Goal: Find specific page/section: Find specific page/section

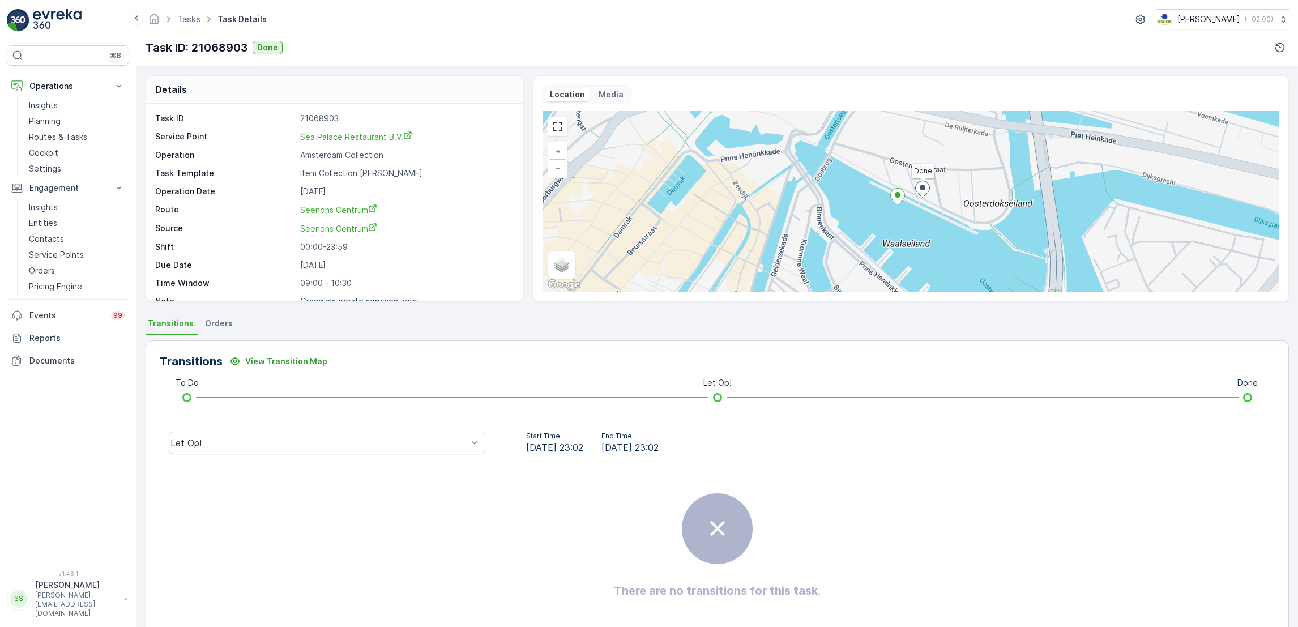
scroll to position [30, 0]
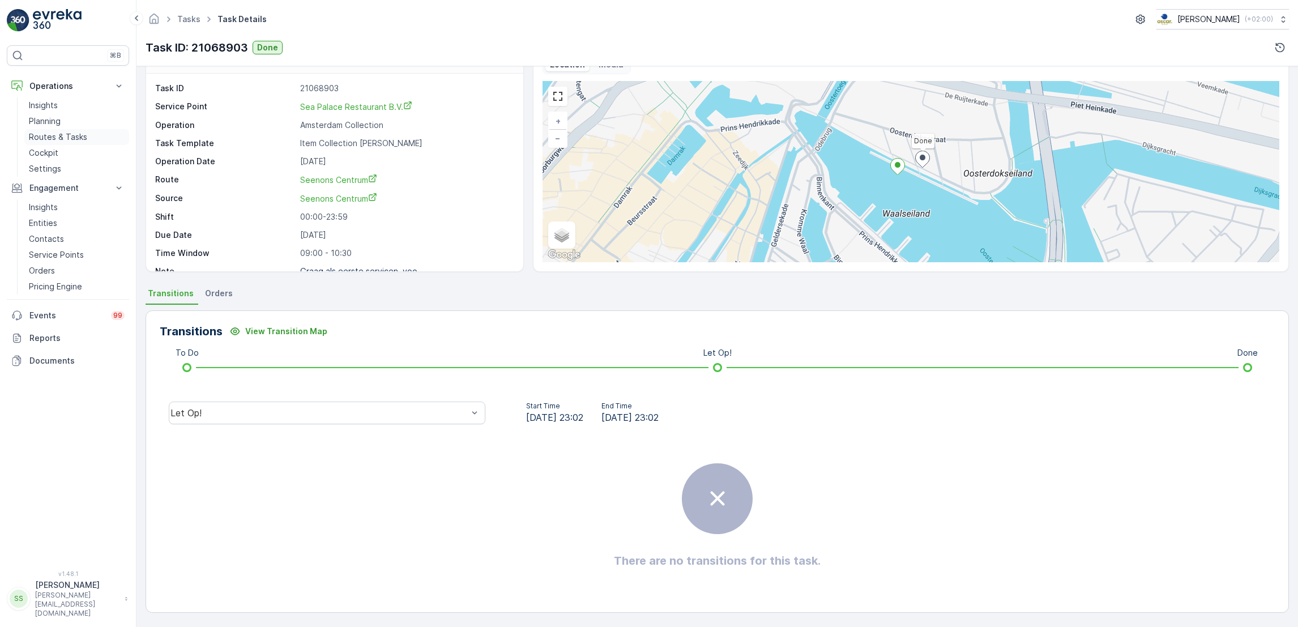
click at [97, 139] on link "Routes & Tasks" at bounding box center [76, 137] width 105 height 16
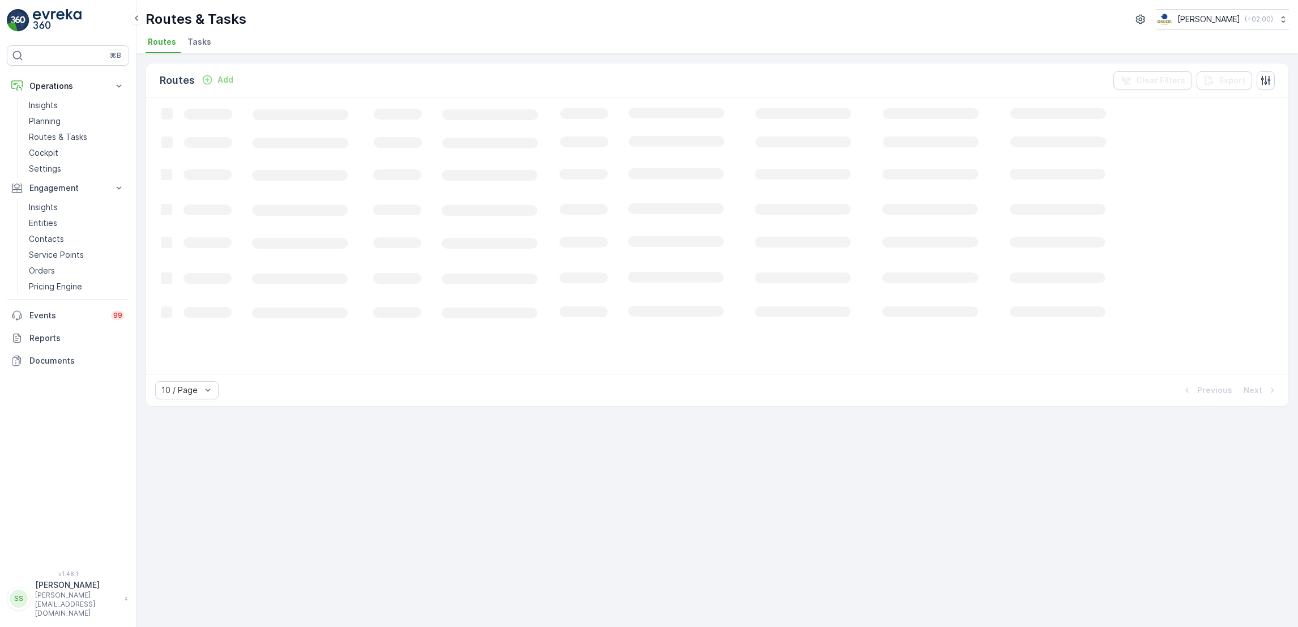
click at [200, 43] on span "Tasks" at bounding box center [199, 41] width 24 height 11
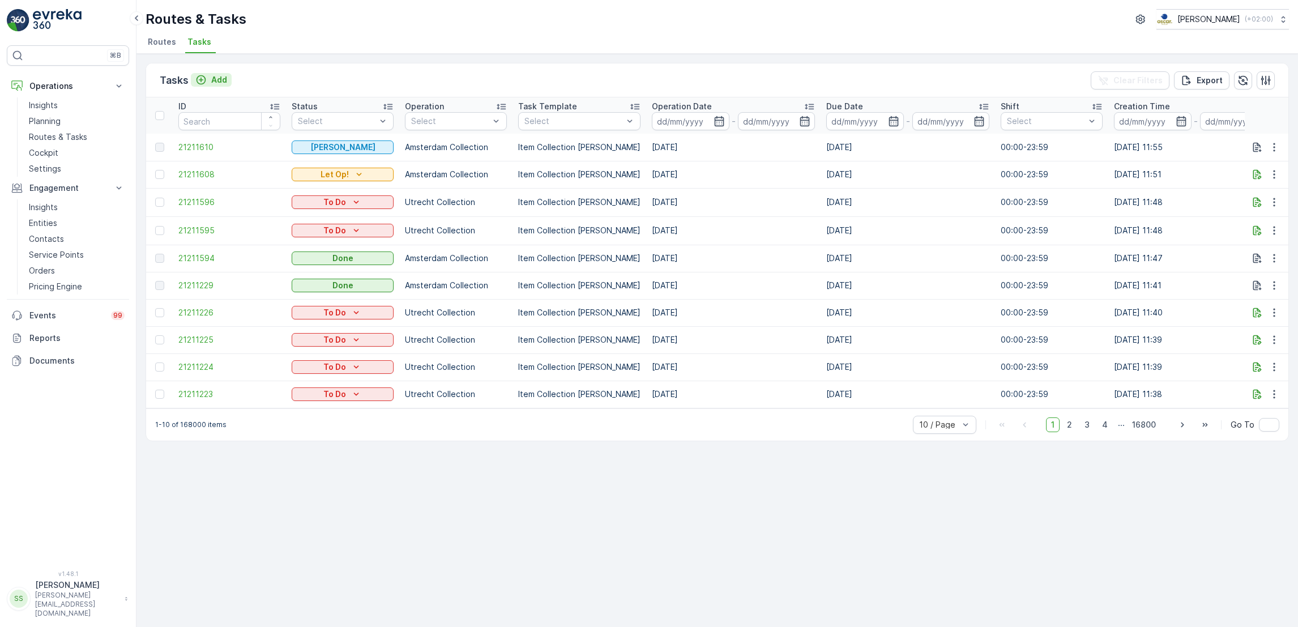
click at [215, 84] on p "Add" at bounding box center [219, 79] width 16 height 11
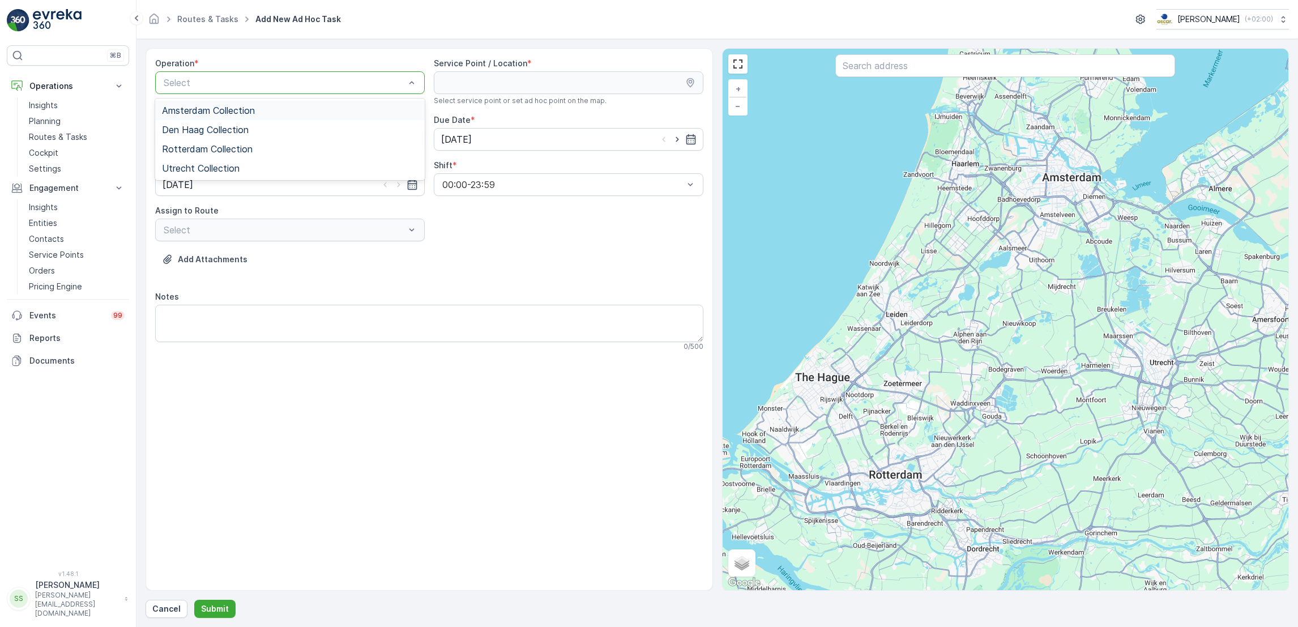
click at [353, 79] on div at bounding box center [283, 83] width 243 height 10
click at [69, 135] on p "Routes & Tasks" at bounding box center [58, 136] width 58 height 11
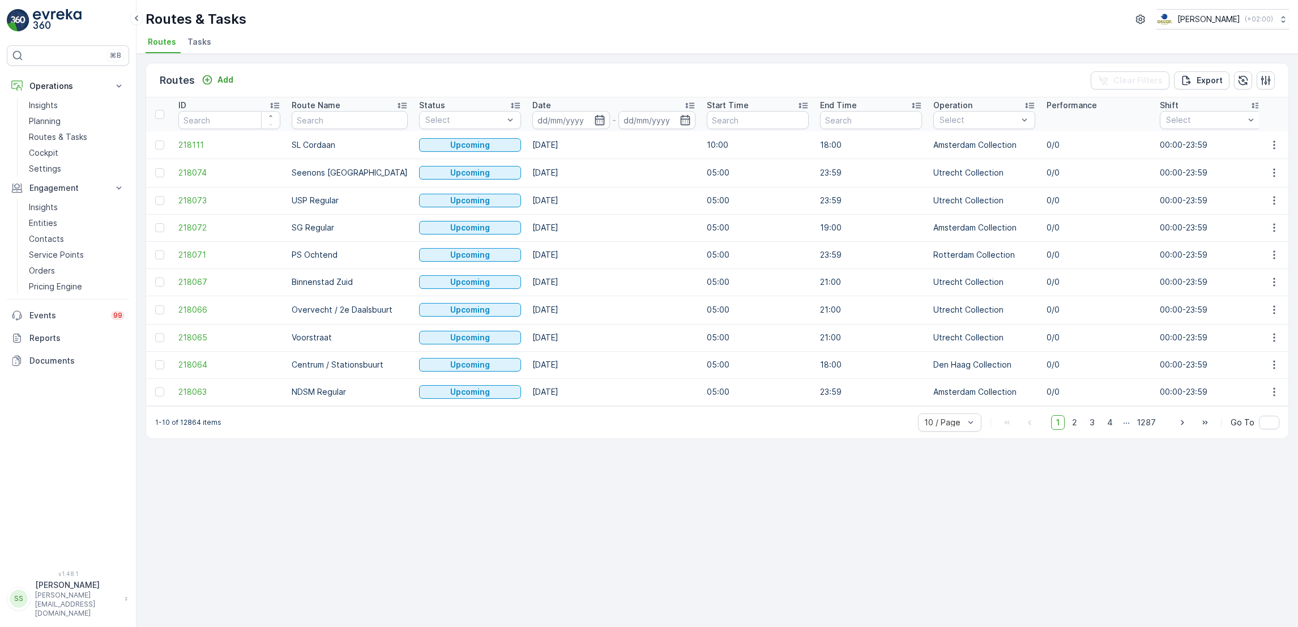
click at [201, 54] on div "Routes Add Clear Filters Export ID Route Name Status Select Date - Start Time E…" at bounding box center [716, 340] width 1161 height 573
click at [198, 42] on span "Tasks" at bounding box center [199, 41] width 24 height 11
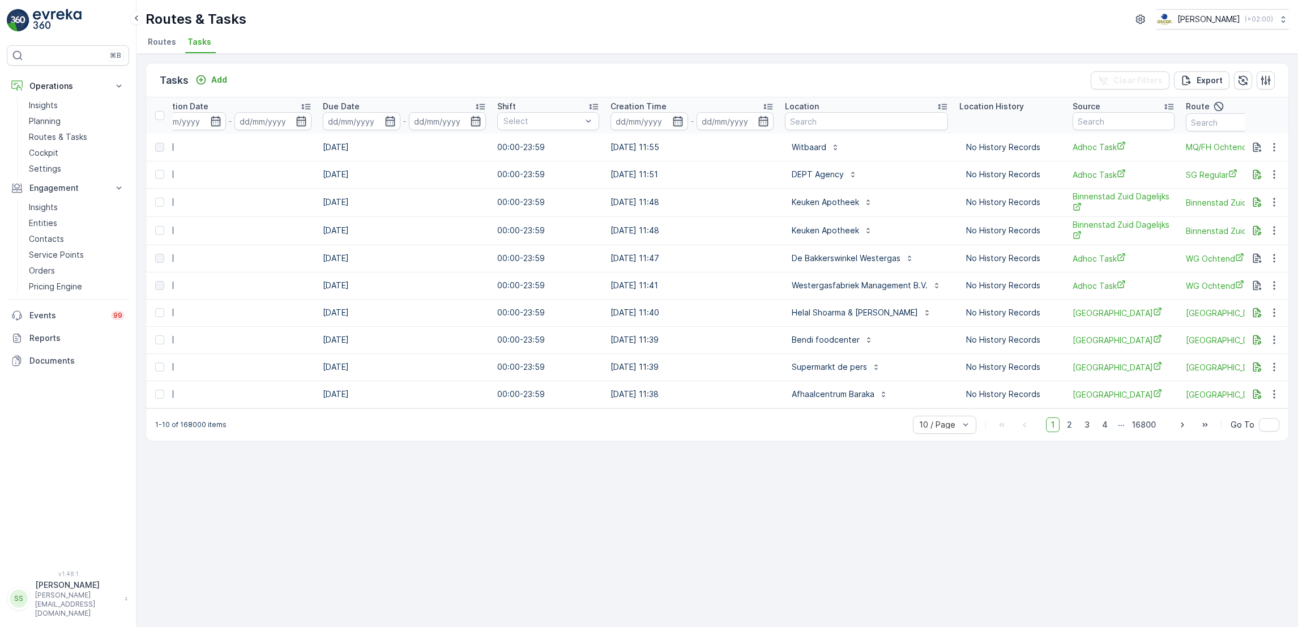
scroll to position [0, 523]
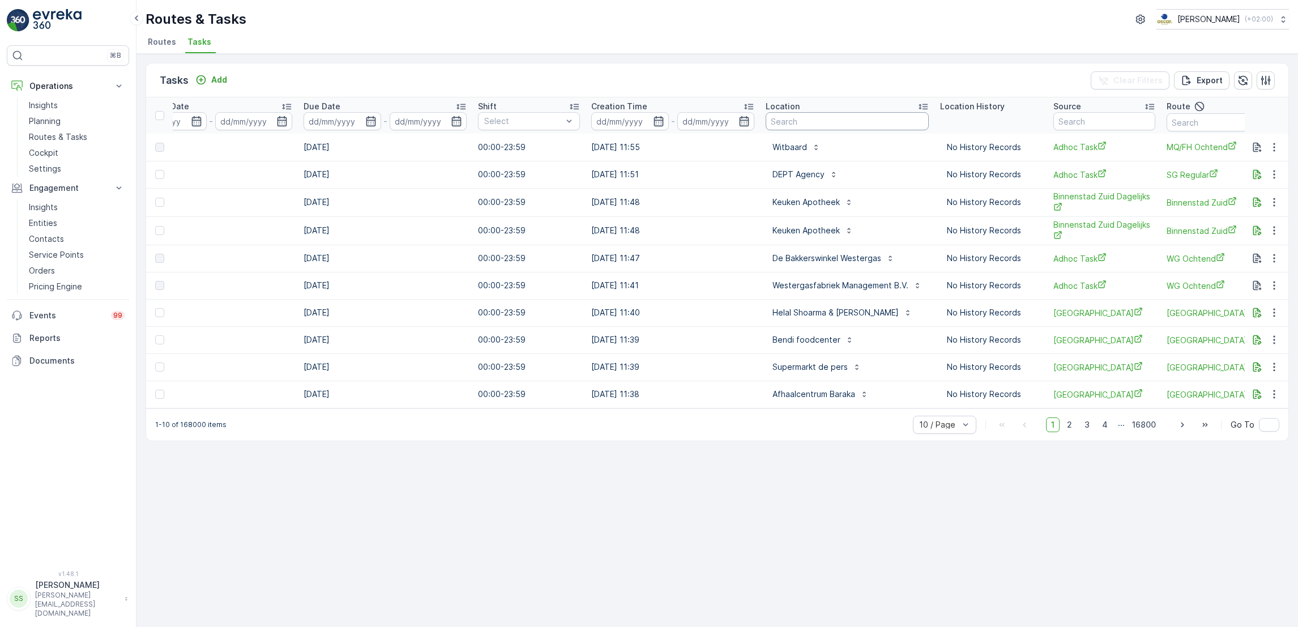
click at [773, 122] on input "text" at bounding box center [846, 121] width 163 height 18
type input "next"
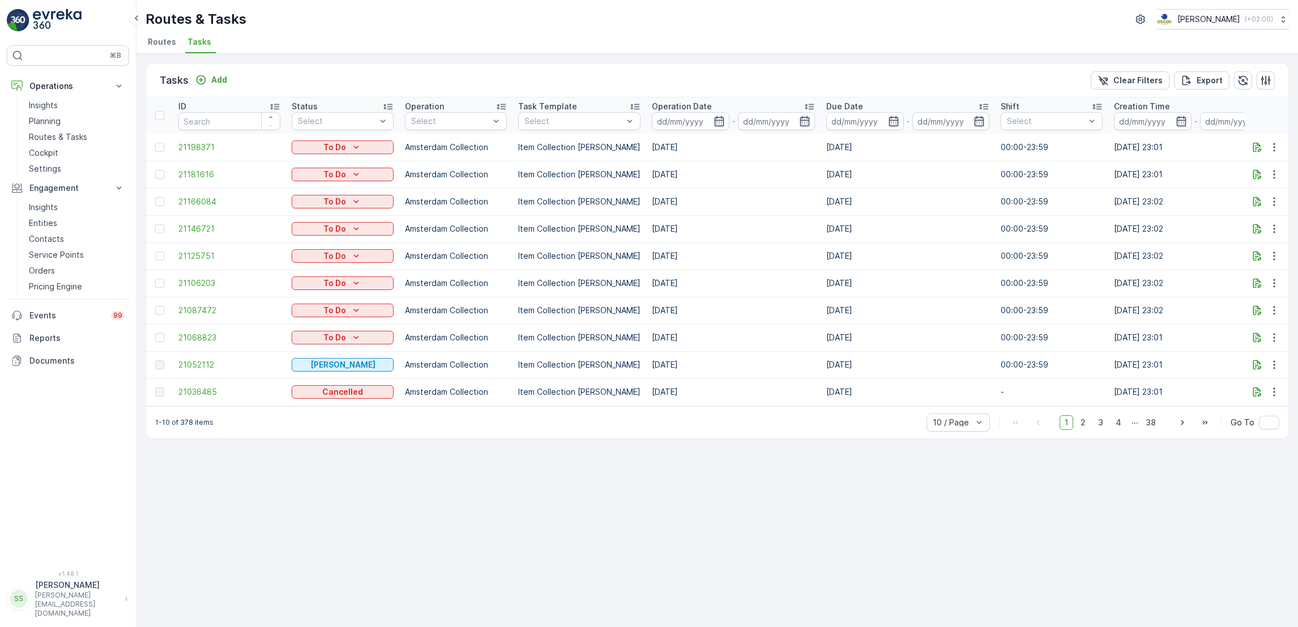
scroll to position [0, 595]
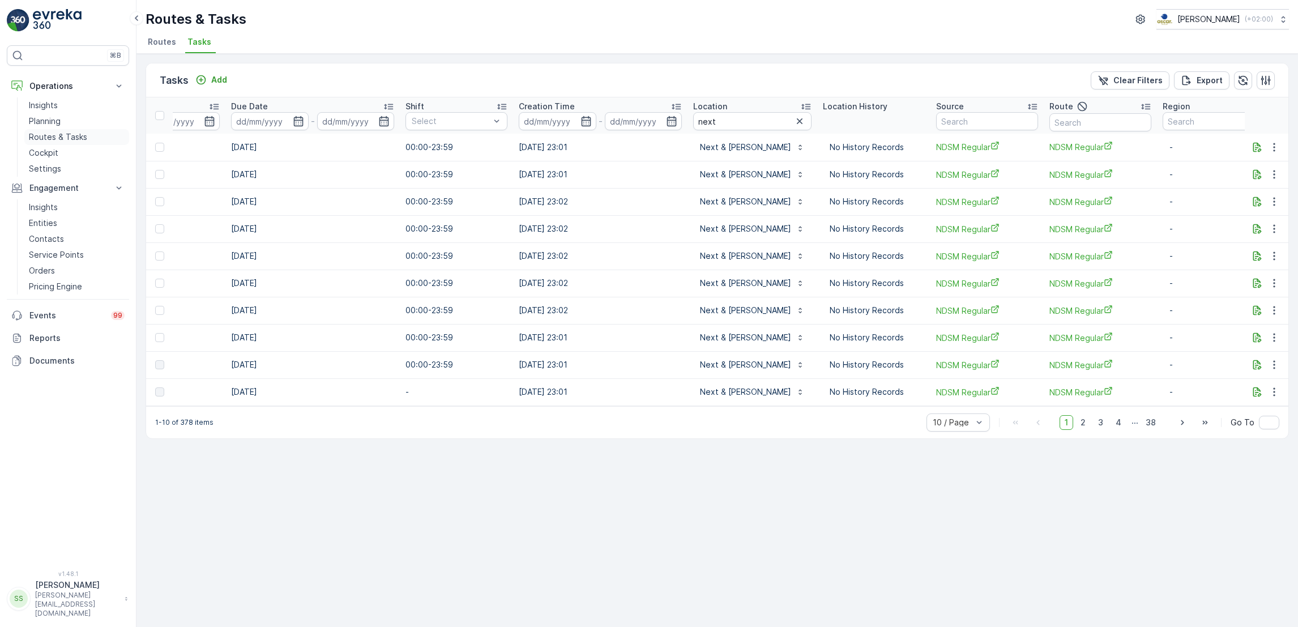
click at [75, 139] on p "Routes & Tasks" at bounding box center [58, 136] width 58 height 11
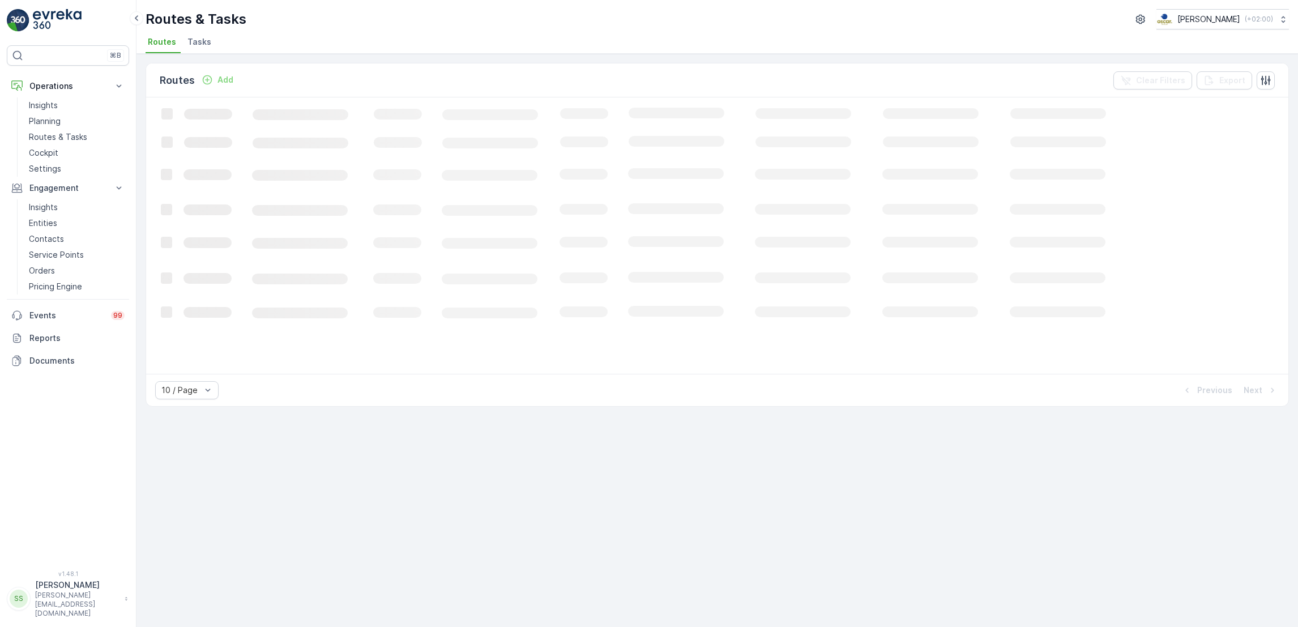
click at [198, 38] on span "Tasks" at bounding box center [199, 41] width 24 height 11
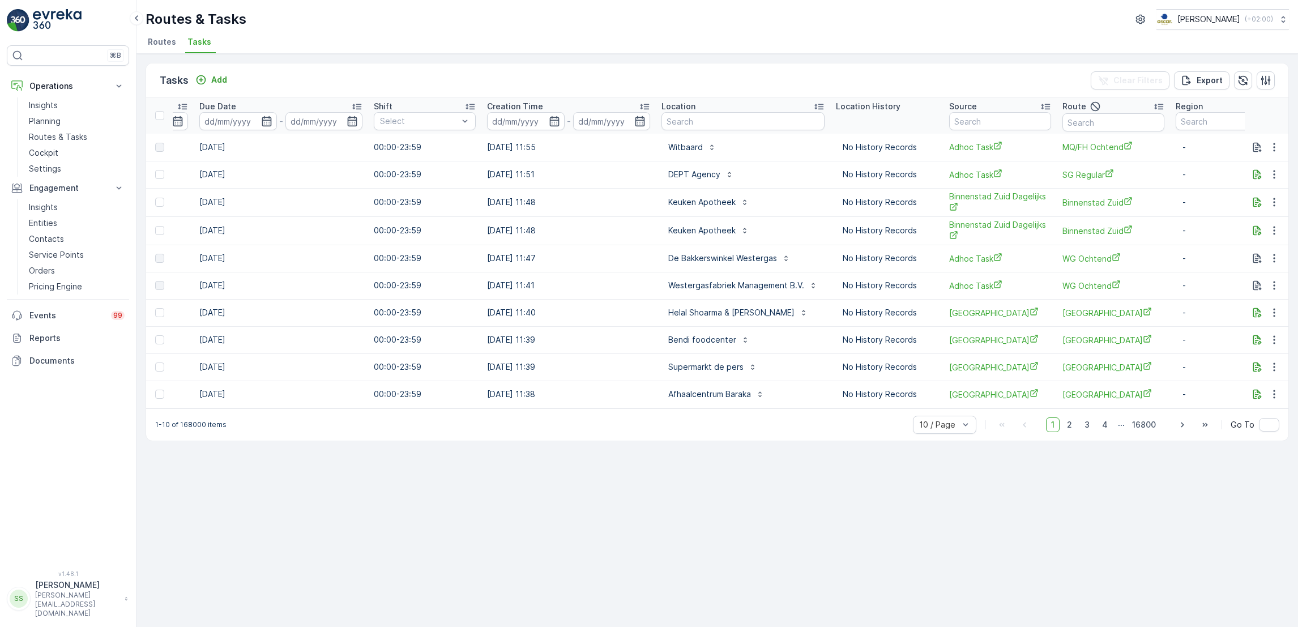
scroll to position [0, 639]
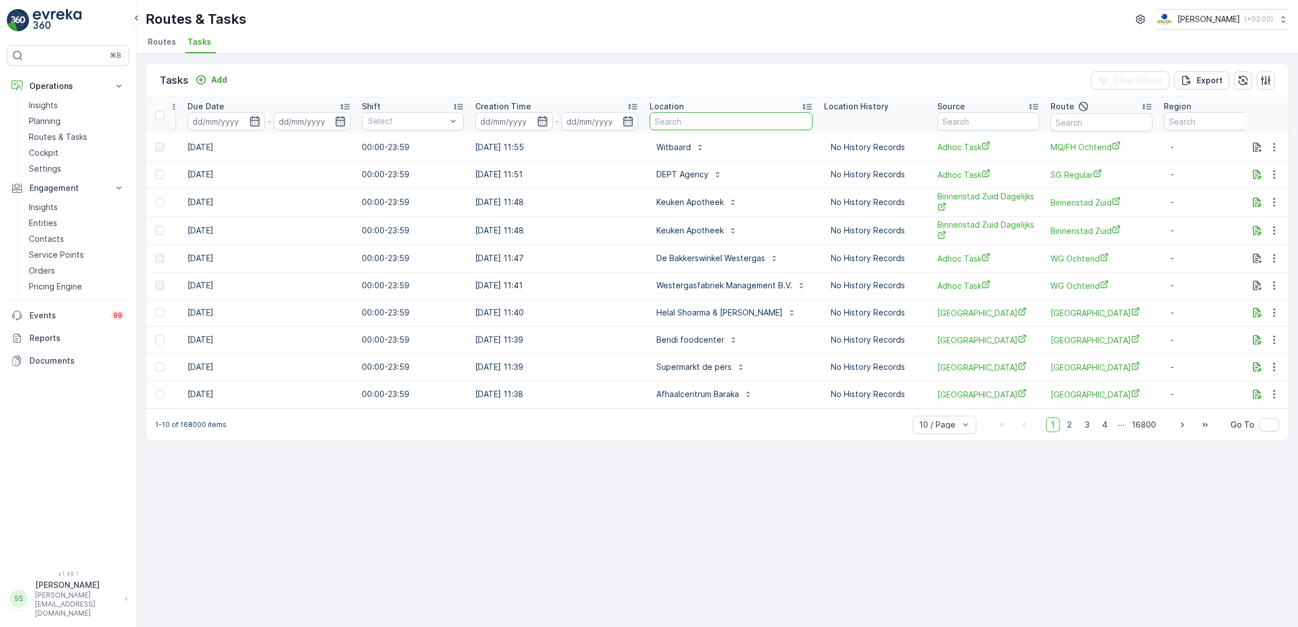
click at [714, 115] on input "text" at bounding box center [730, 121] width 163 height 18
type input "ne"
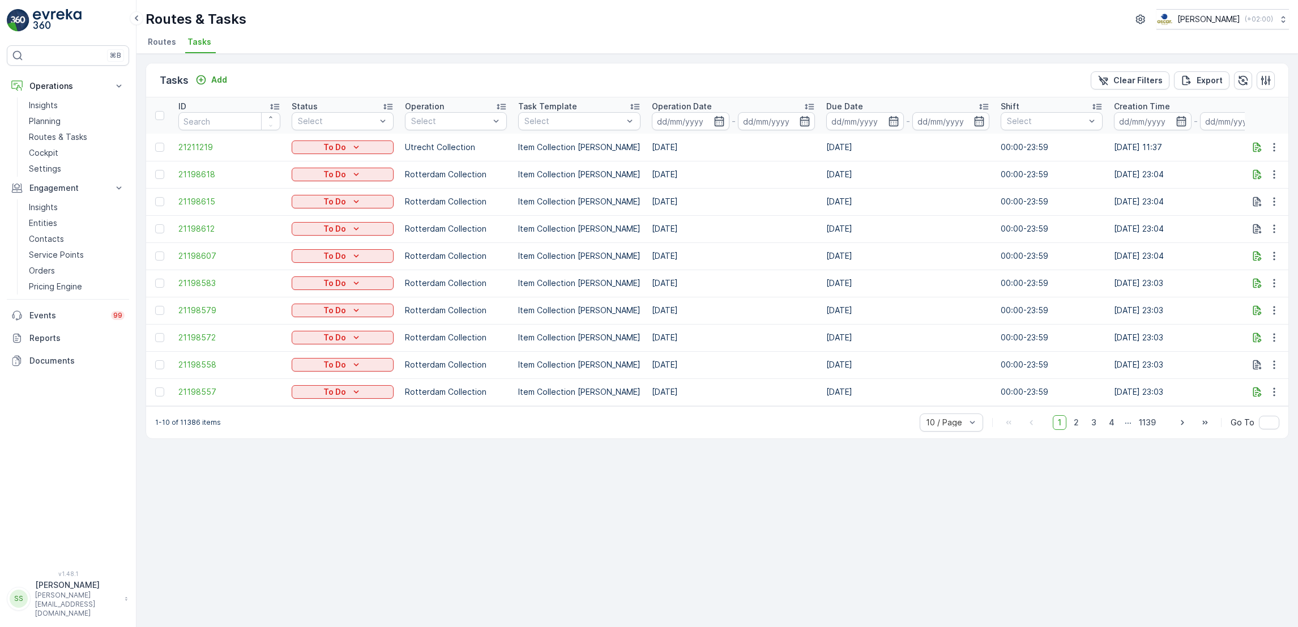
click at [168, 38] on span "Routes" at bounding box center [162, 41] width 28 height 11
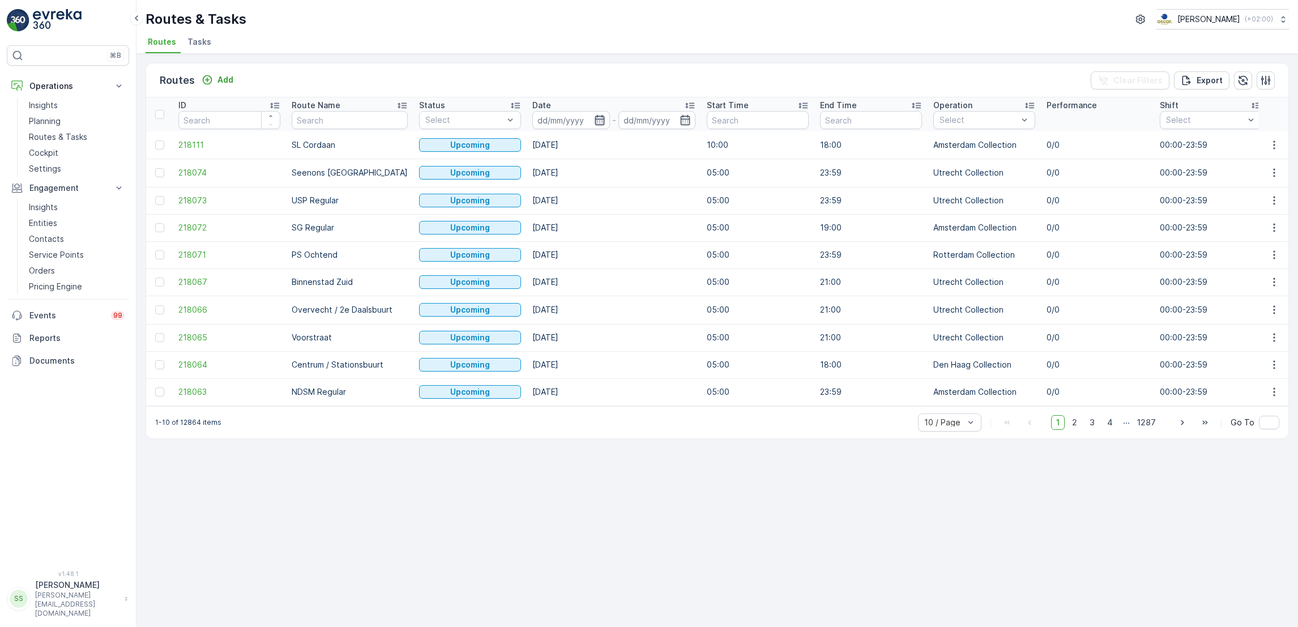
click at [594, 121] on icon "button" at bounding box center [599, 119] width 11 height 11
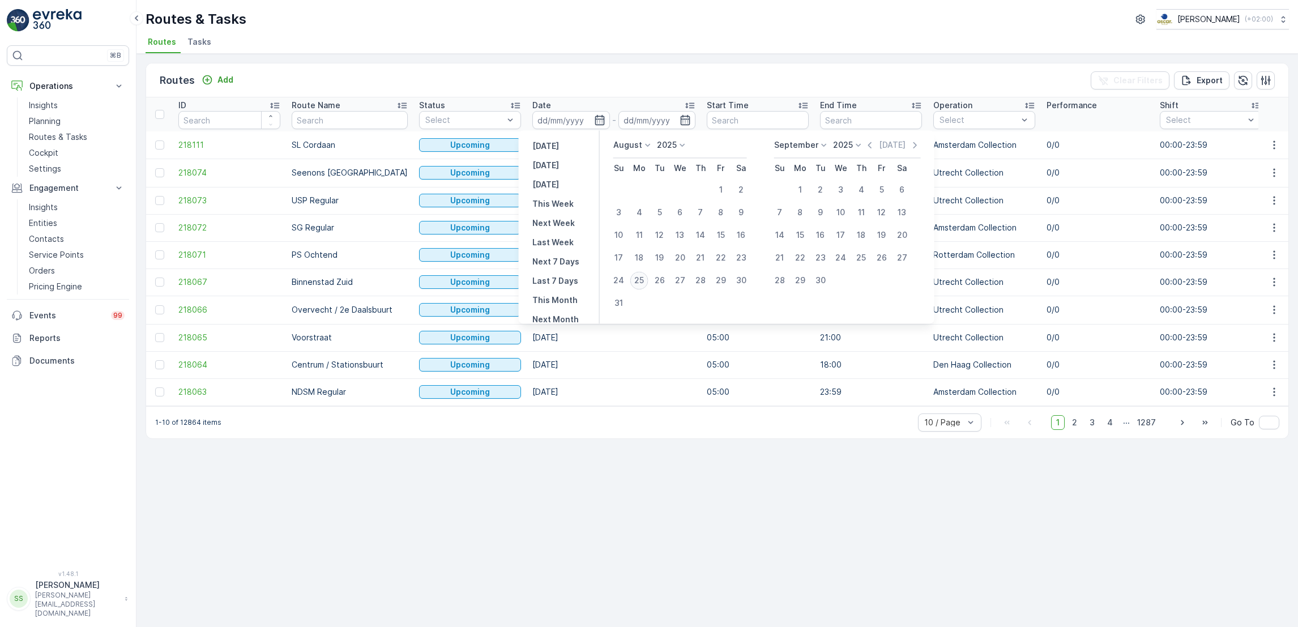
click at [639, 281] on div "25" at bounding box center [639, 280] width 18 height 18
type input "[DATE]"
click at [639, 281] on div "25" at bounding box center [639, 280] width 18 height 18
type input "[DATE]"
click at [639, 281] on div "25" at bounding box center [639, 280] width 18 height 18
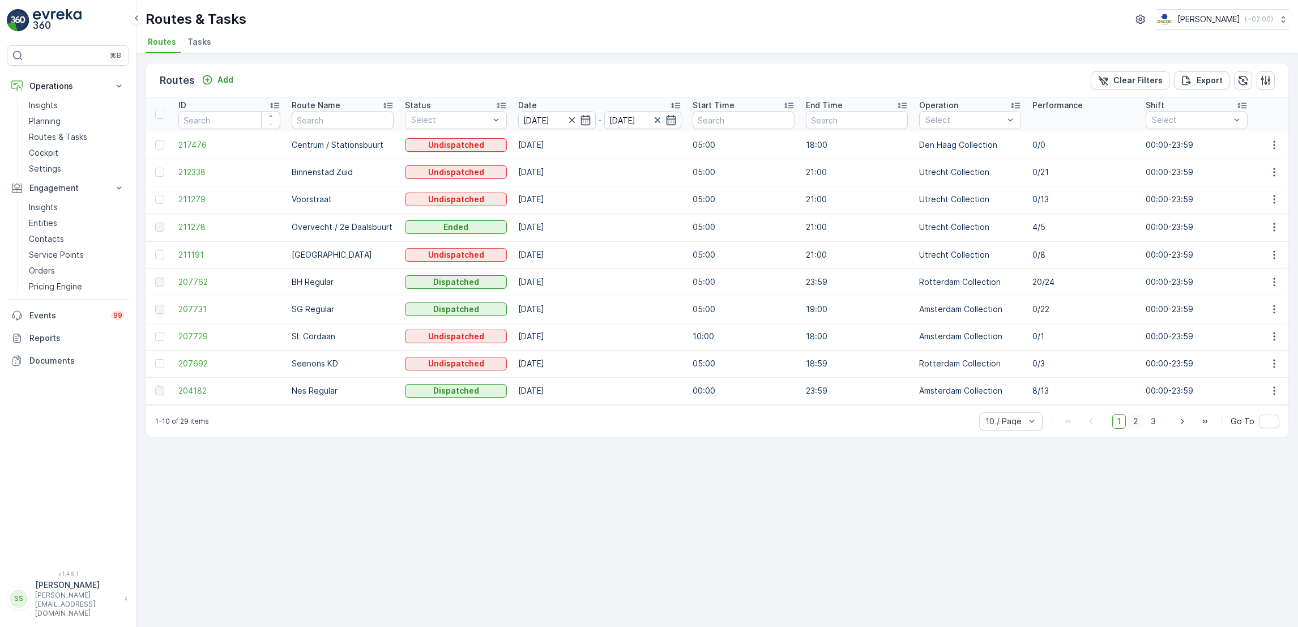
click at [1133, 429] on span "2" at bounding box center [1135, 421] width 15 height 15
click at [1122, 427] on span "1" at bounding box center [1119, 420] width 14 height 15
click at [1153, 429] on span "3" at bounding box center [1152, 421] width 15 height 15
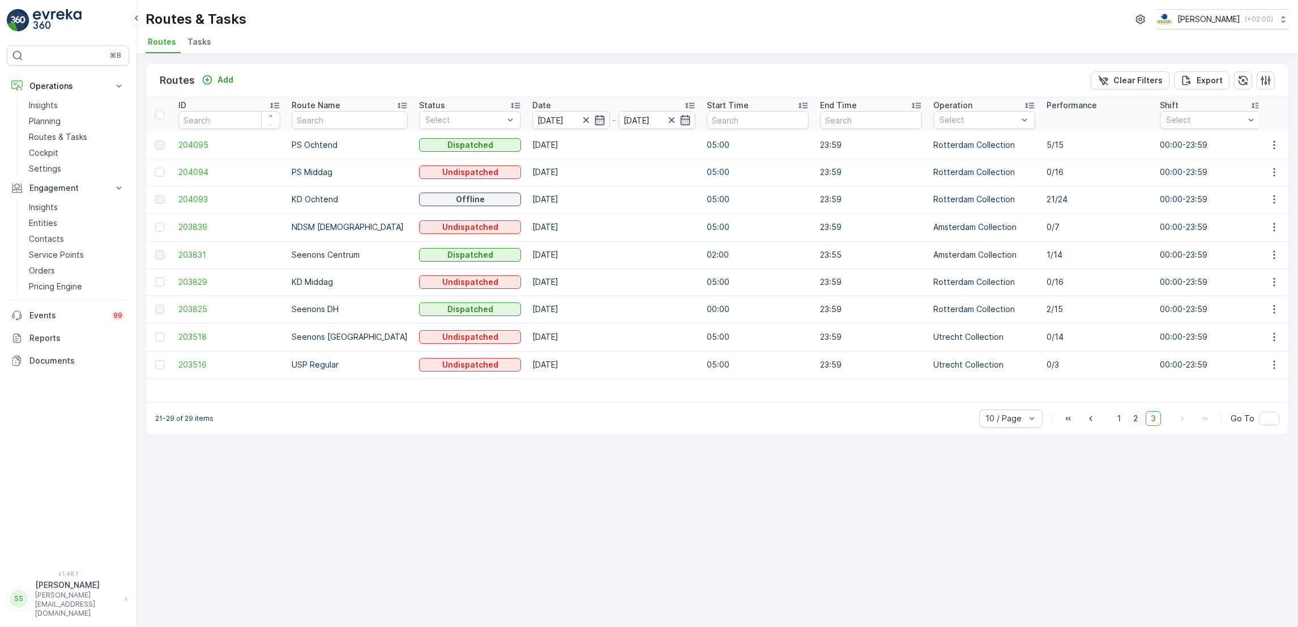
click at [1132, 422] on span "2" at bounding box center [1135, 418] width 15 height 15
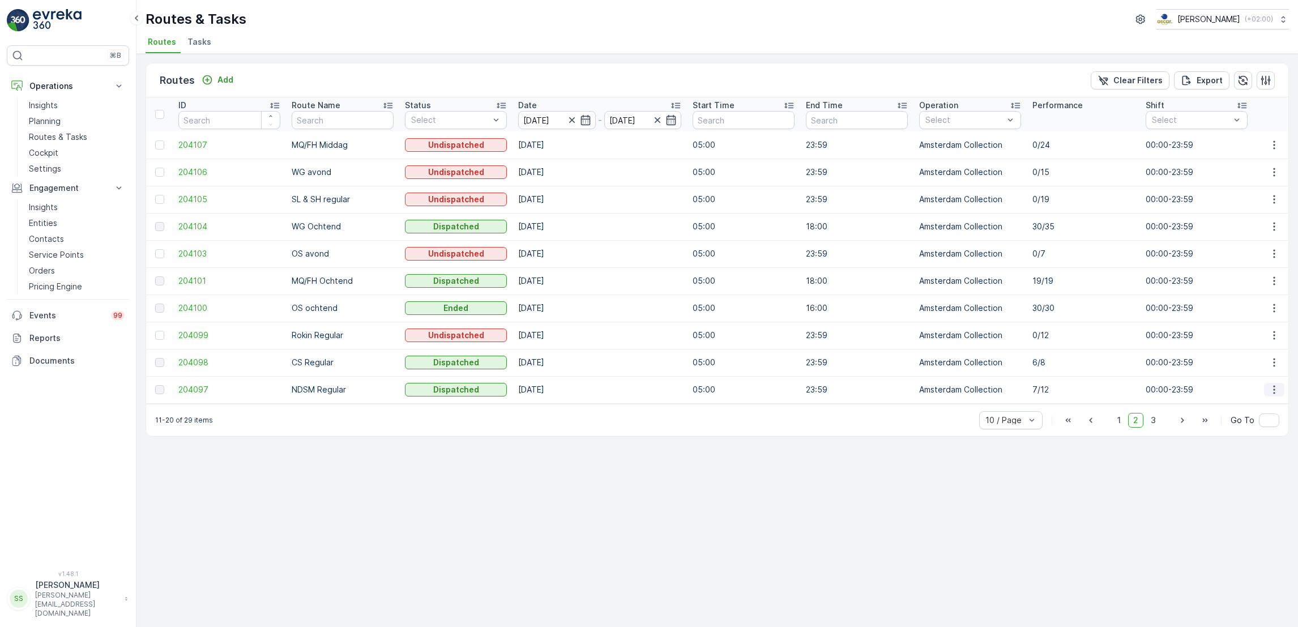
click at [1271, 388] on icon "button" at bounding box center [1273, 389] width 11 height 11
click at [1262, 407] on span "See More Details" at bounding box center [1247, 405] width 66 height 11
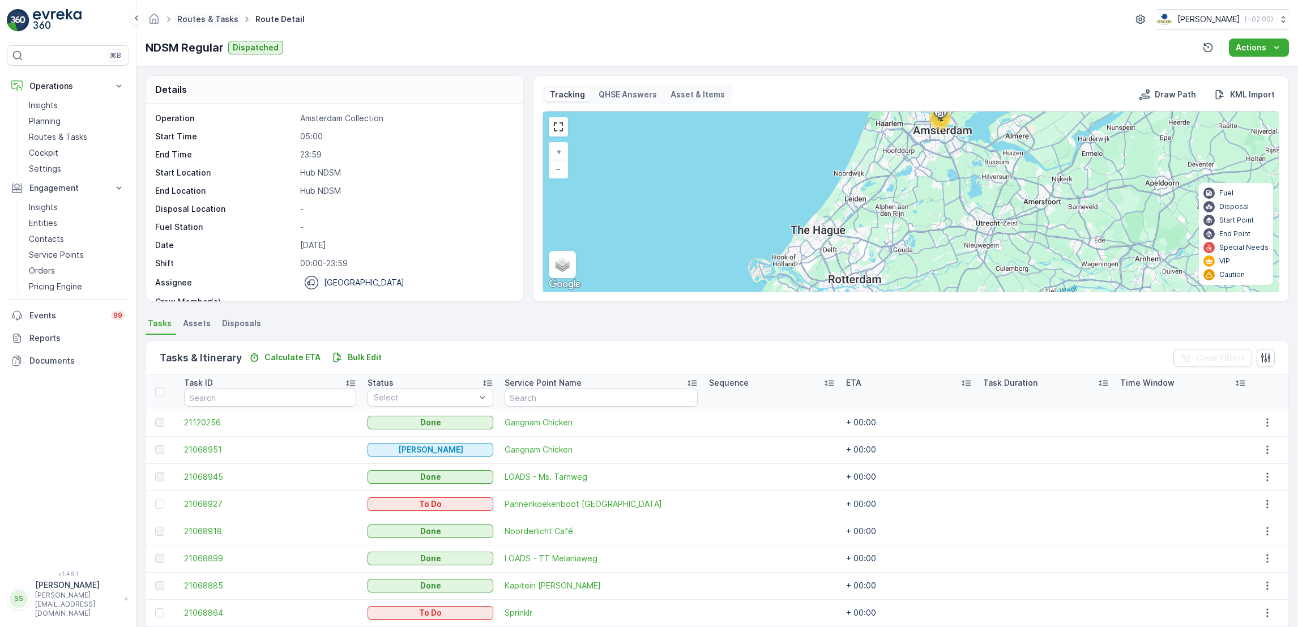
click at [223, 21] on link "Routes & Tasks" at bounding box center [207, 19] width 61 height 10
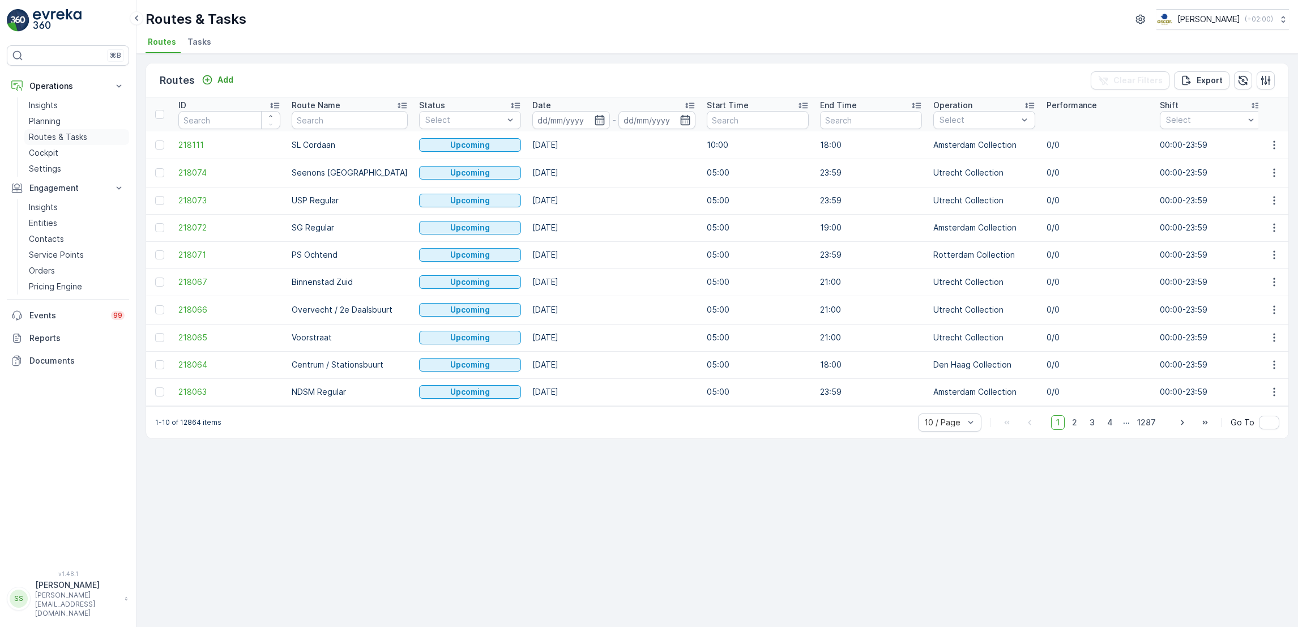
click at [53, 143] on p "Routes & Tasks" at bounding box center [58, 136] width 58 height 11
click at [212, 40] on li "Tasks" at bounding box center [200, 43] width 31 height 19
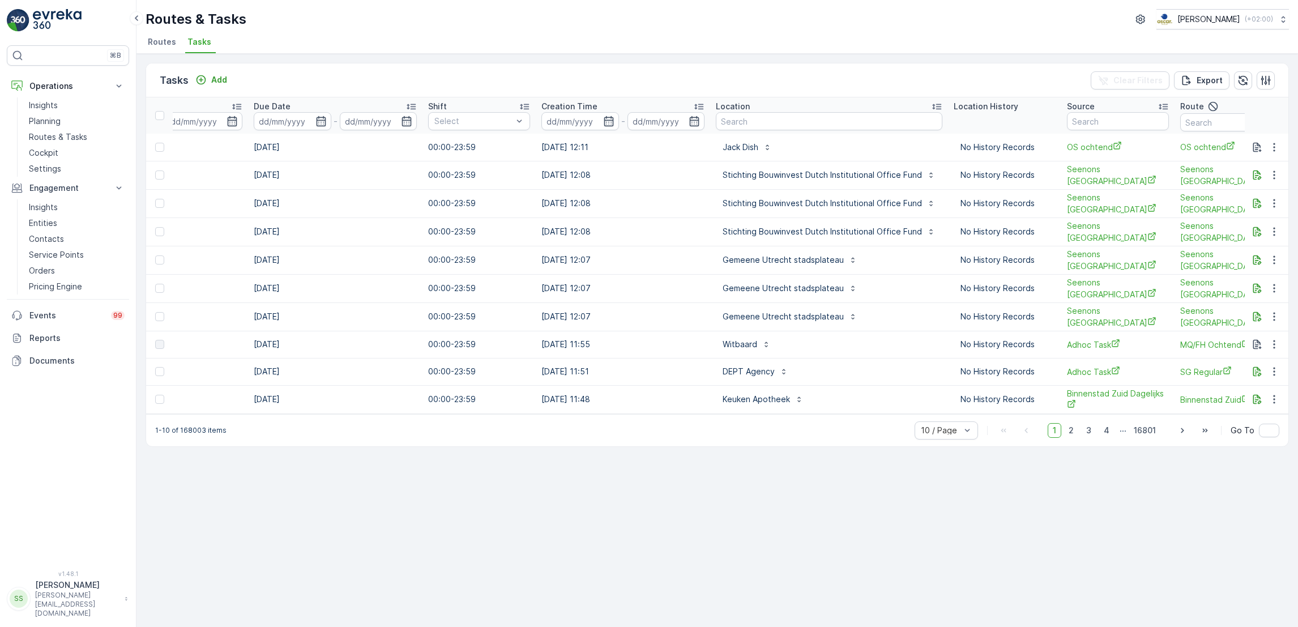
scroll to position [0, 714]
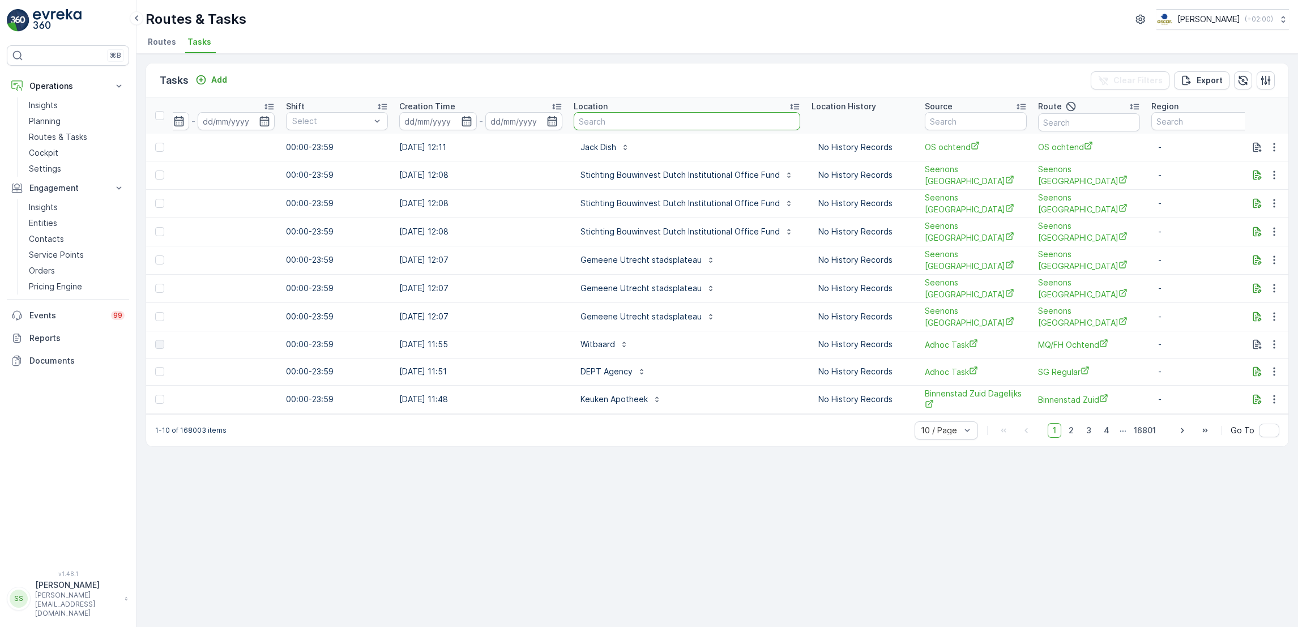
click at [580, 121] on input "text" at bounding box center [687, 121] width 226 height 18
type input "move"
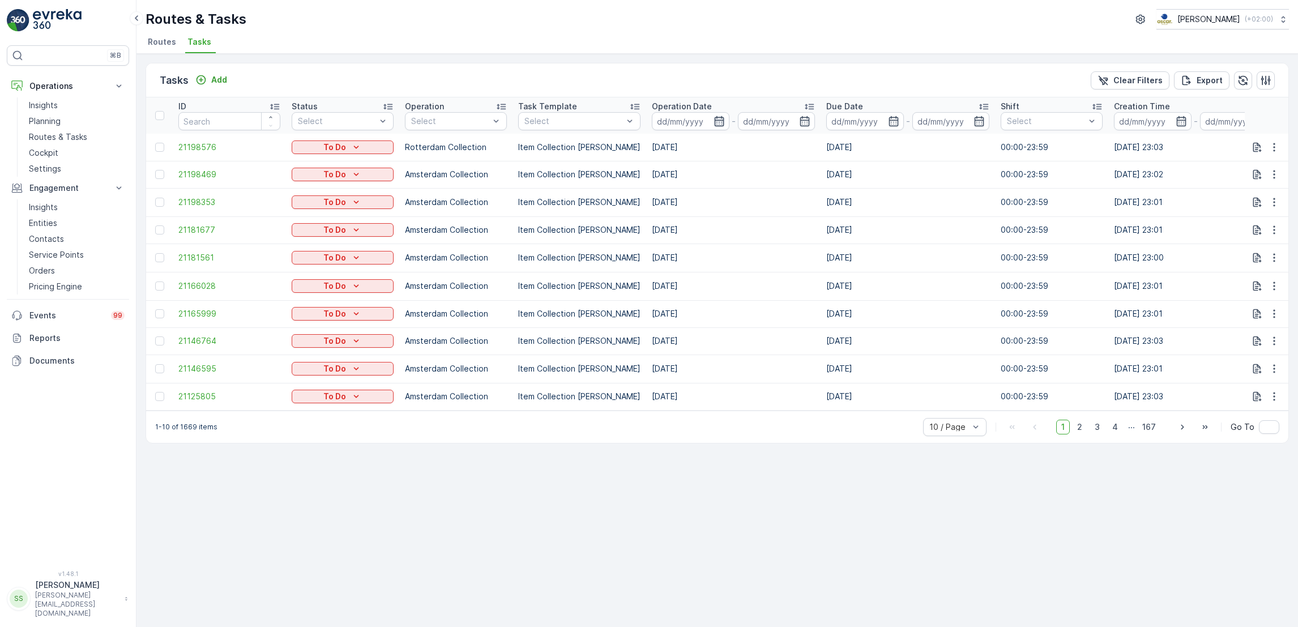
click at [713, 123] on icon "button" at bounding box center [718, 120] width 11 height 11
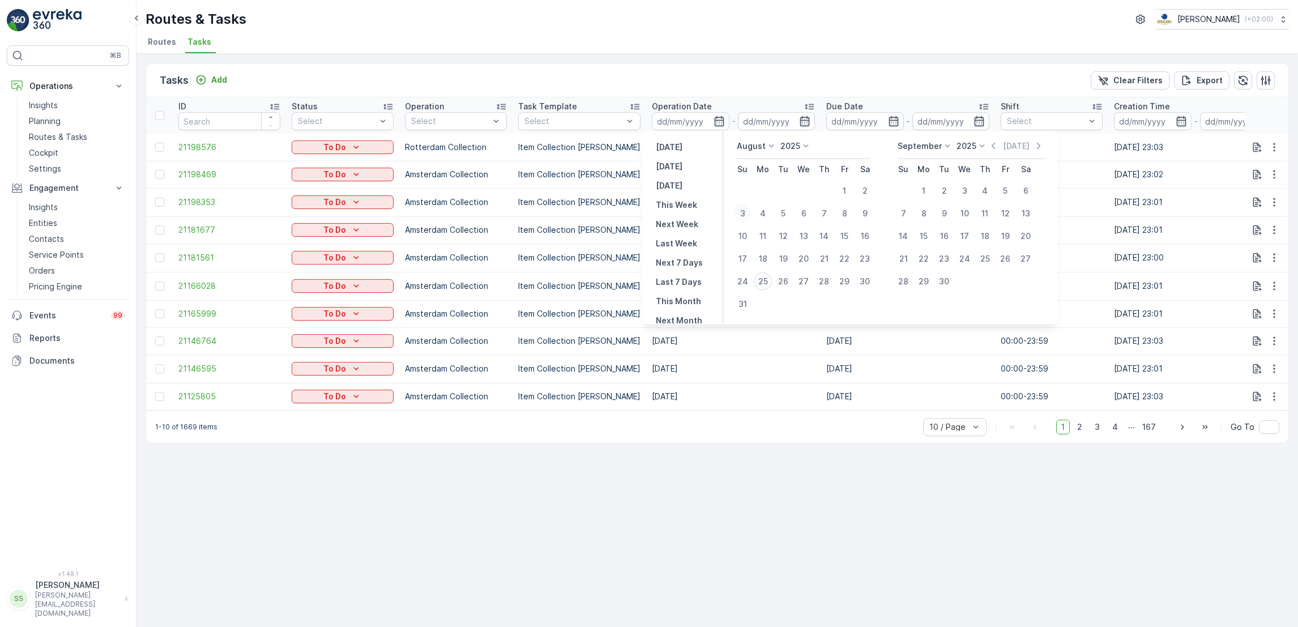
click at [742, 211] on div "3" at bounding box center [742, 213] width 18 height 18
type input "[DATE]"
click at [741, 282] on div "24" at bounding box center [742, 281] width 18 height 18
type input "[DATE]"
click at [739, 204] on button "3" at bounding box center [742, 213] width 20 height 20
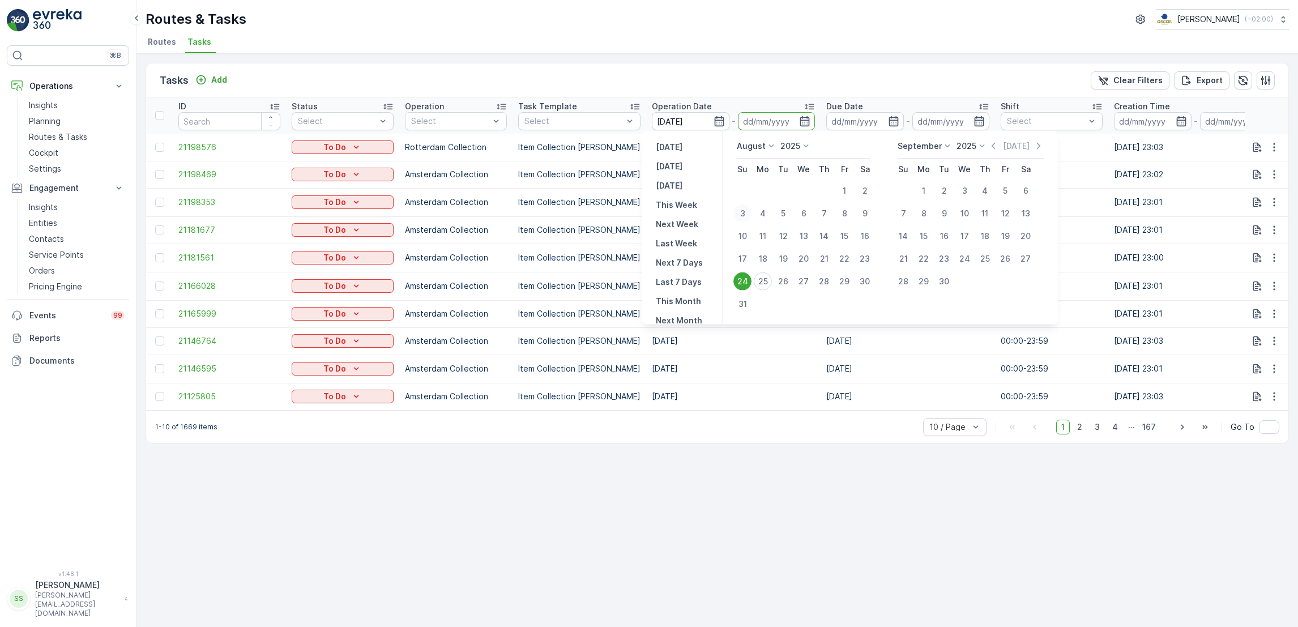
type input "[DATE]"
click at [746, 219] on div "3" at bounding box center [742, 213] width 18 height 18
type input "[DATE]"
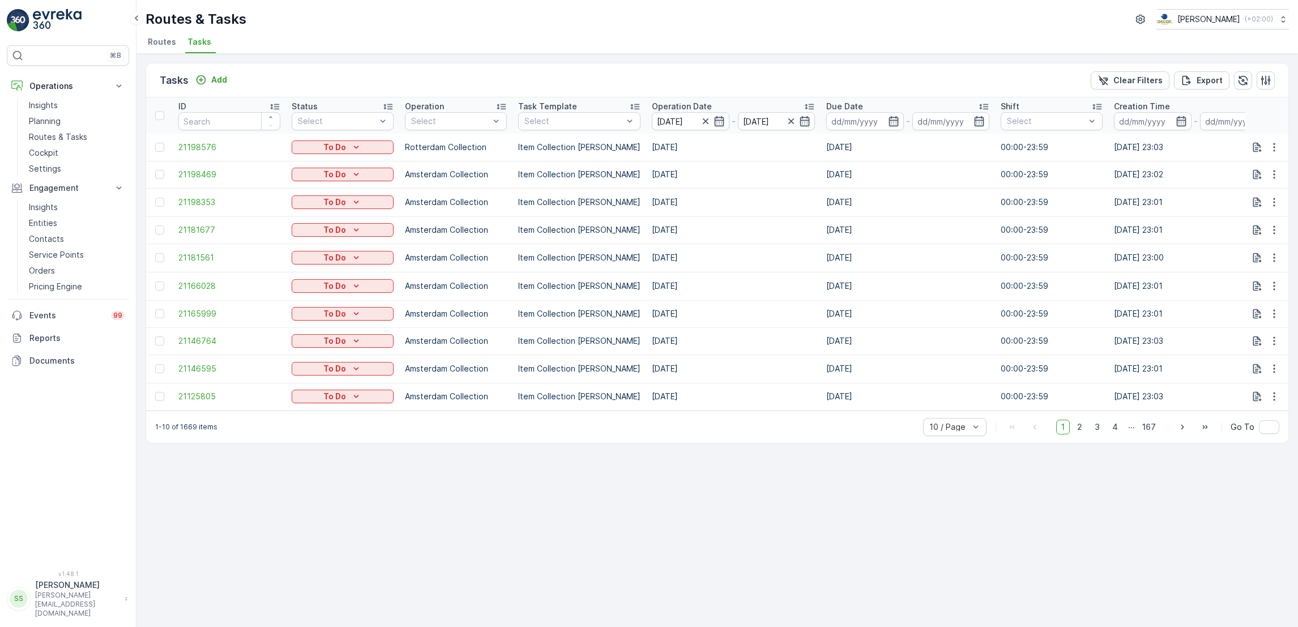
click at [746, 219] on td "[DATE]" at bounding box center [733, 229] width 174 height 27
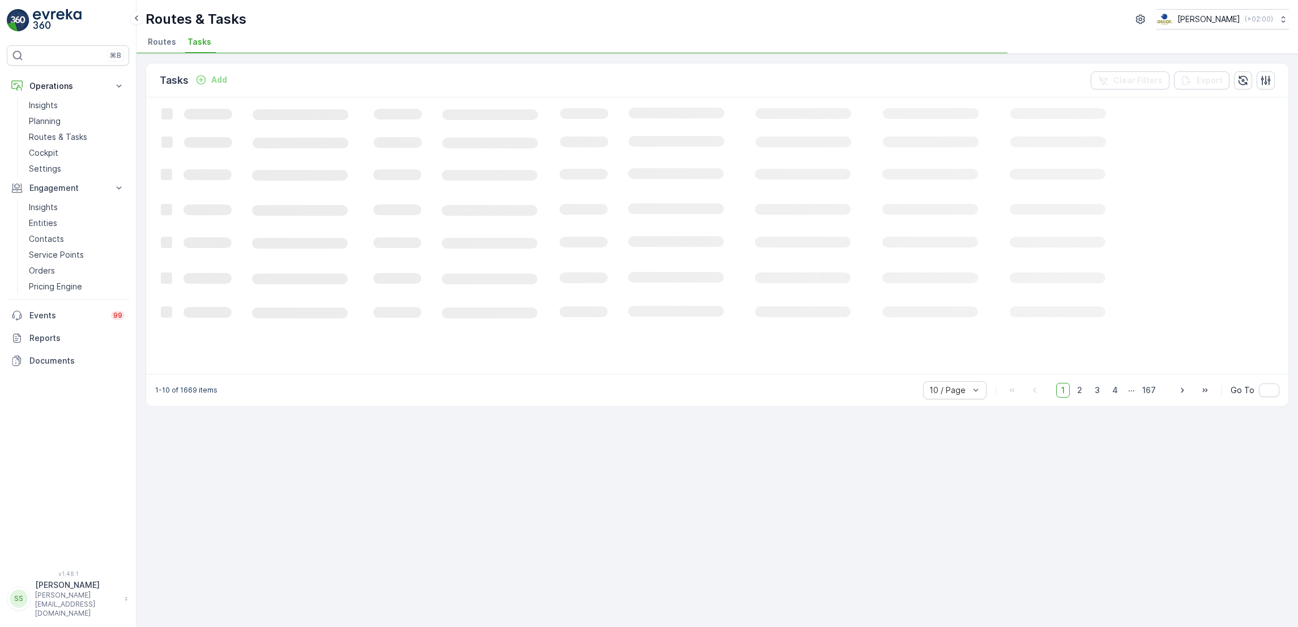
click at [793, 119] on icon "Loading..." at bounding box center [689, 234] width 1087 height 275
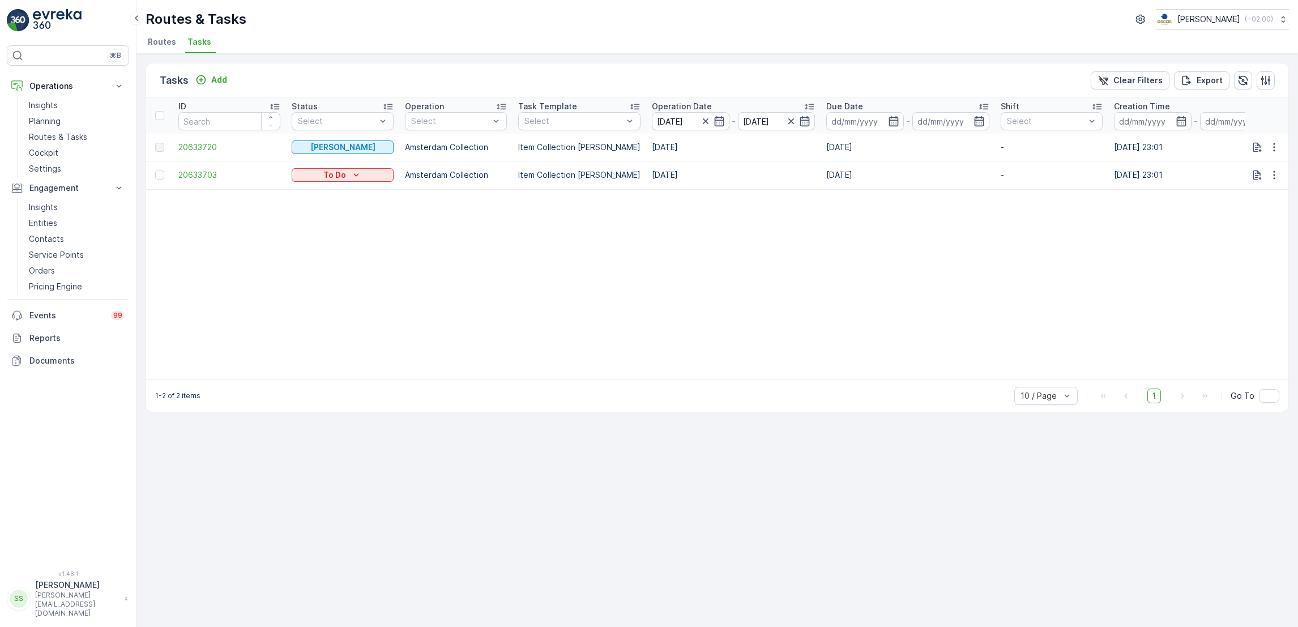
click at [800, 119] on icon "button" at bounding box center [805, 121] width 10 height 10
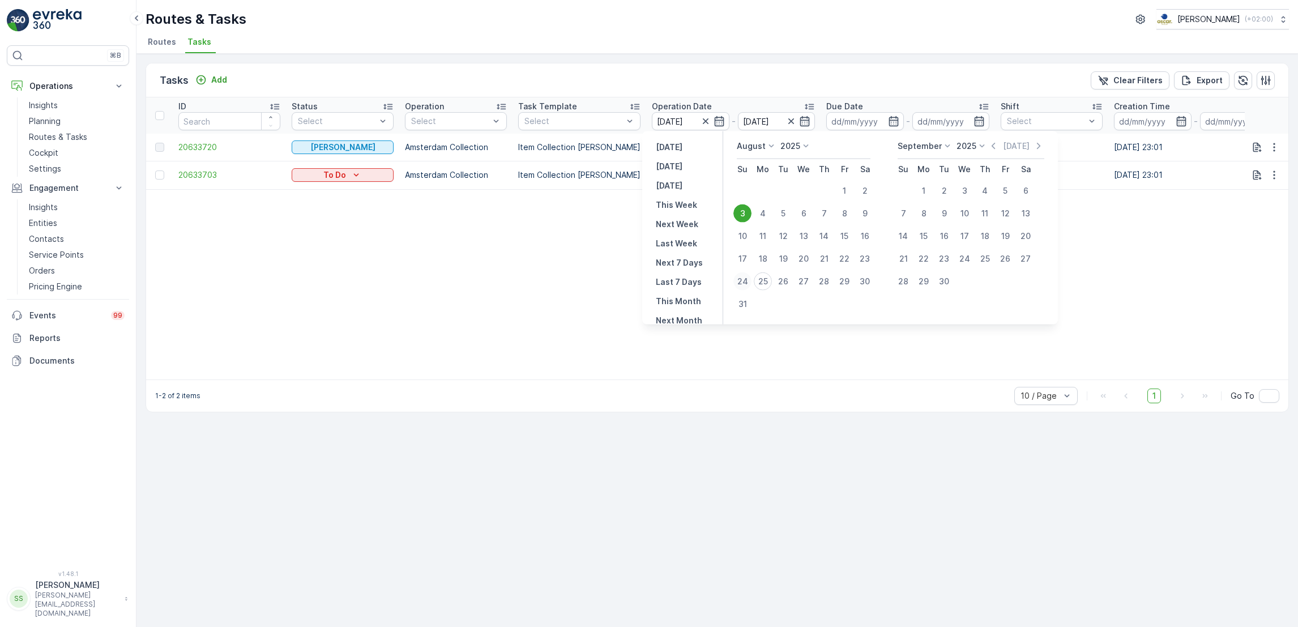
click at [742, 272] on div "24" at bounding box center [742, 281] width 18 height 18
type input "[DATE]"
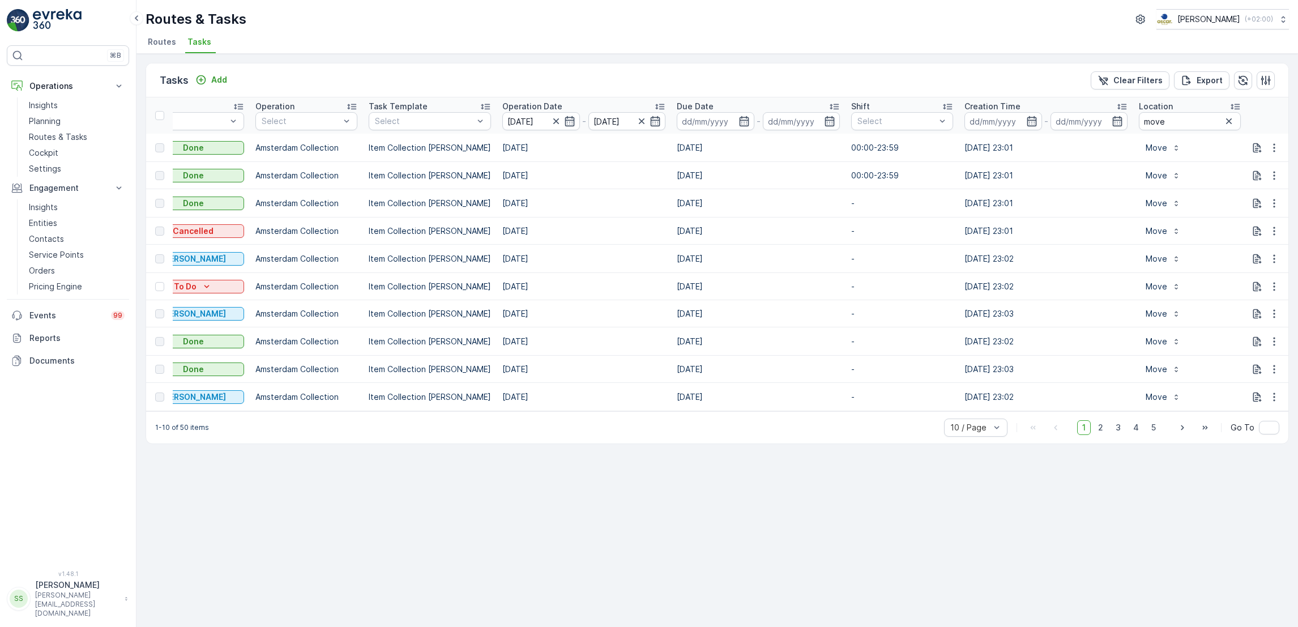
scroll to position [0, 153]
click at [981, 434] on div "10 / Page" at bounding box center [975, 427] width 63 height 18
click at [983, 401] on span "50 / Page" at bounding box center [969, 402] width 37 height 9
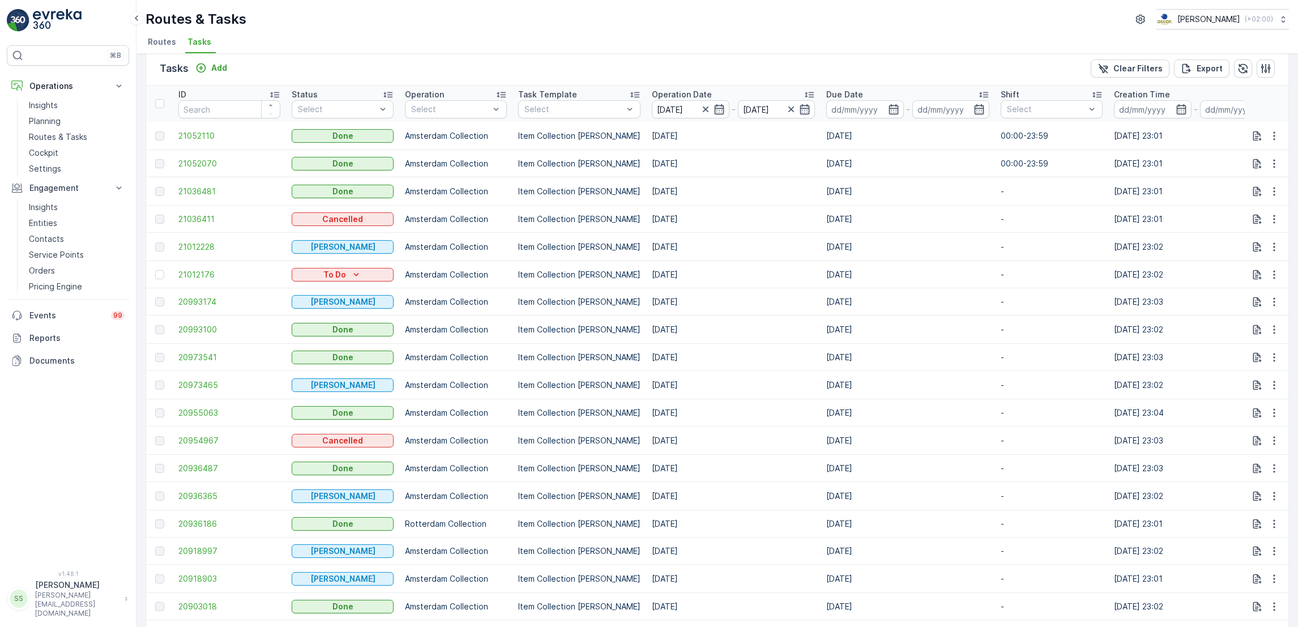
scroll to position [11, 0]
